Goal: Task Accomplishment & Management: Use online tool/utility

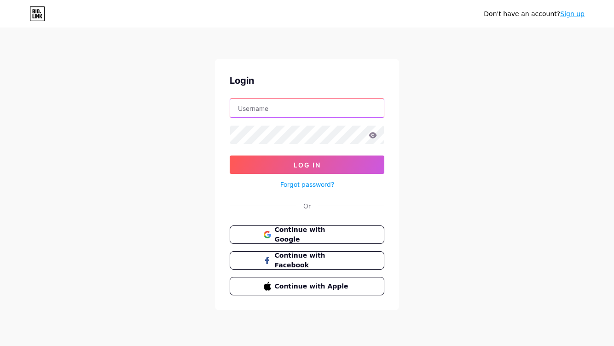
type input "sebastianbiolik"
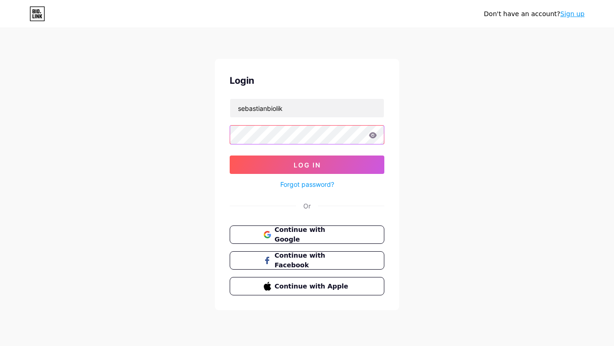
click at [307, 165] on button "Log In" at bounding box center [307, 165] width 155 height 18
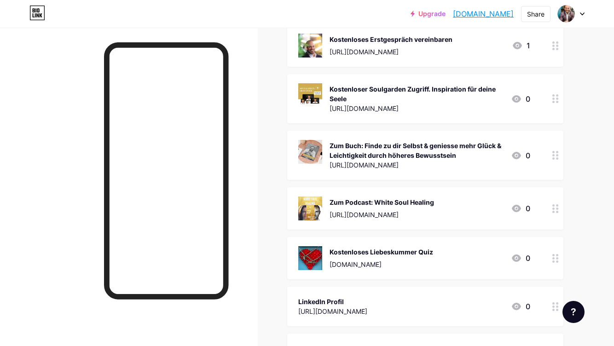
scroll to position [44, 0]
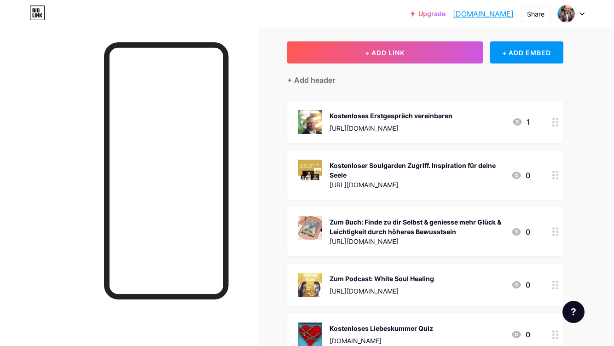
click at [453, 129] on div "[URL][DOMAIN_NAME]" at bounding box center [391, 128] width 123 height 10
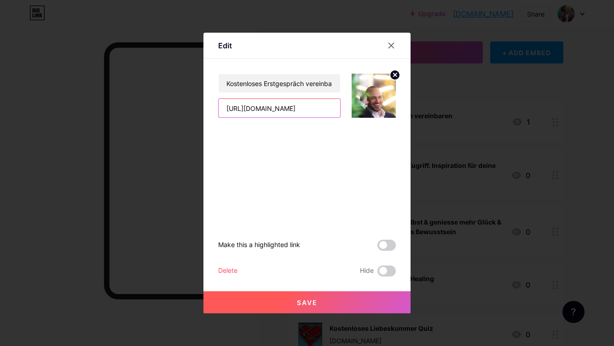
click at [332, 108] on input "[URL][DOMAIN_NAME]" at bounding box center [280, 108] width 122 height 18
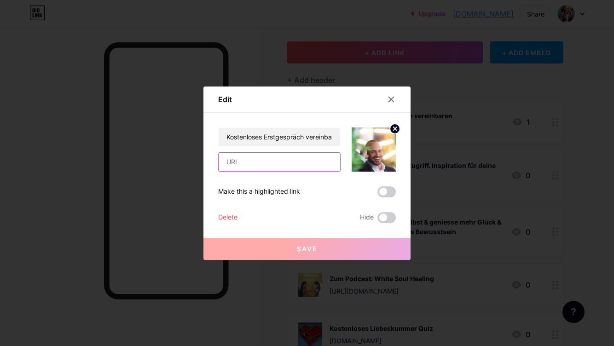
paste input "[URL][DOMAIN_NAME]"
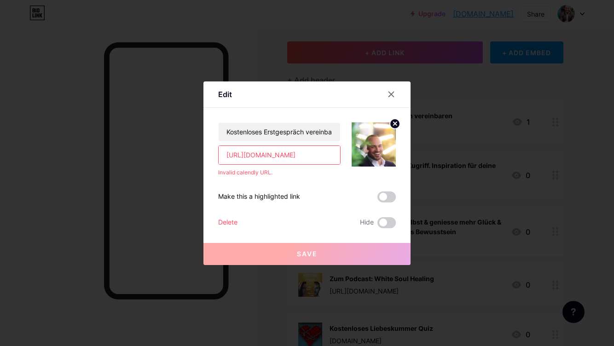
type input "[URL][DOMAIN_NAME]"
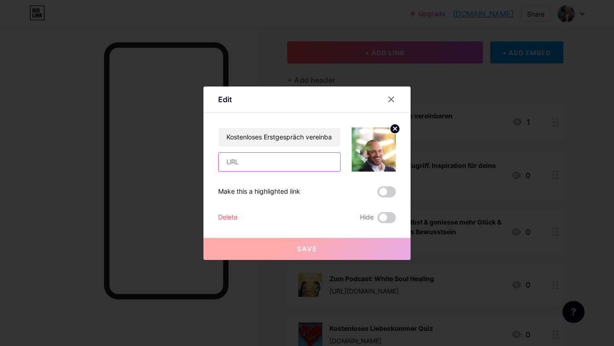
click at [286, 163] on input "text" at bounding box center [280, 162] width 122 height 18
paste input "[URL][DOMAIN_NAME]"
type input "[URL][DOMAIN_NAME]"
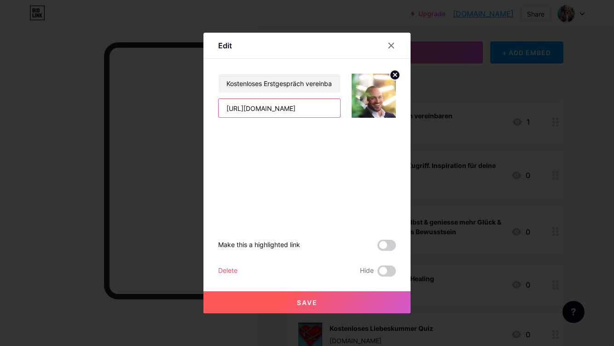
click at [305, 104] on input "[URL][DOMAIN_NAME]" at bounding box center [280, 108] width 122 height 18
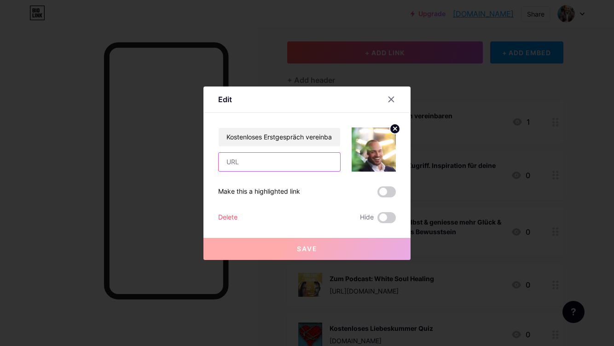
paste input "[URL][DOMAIN_NAME]"
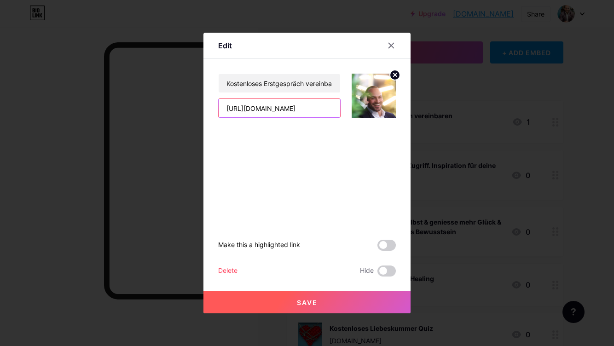
type input "[URL][DOMAIN_NAME]"
